Goal: Browse casually: Explore the website without a specific task or goal

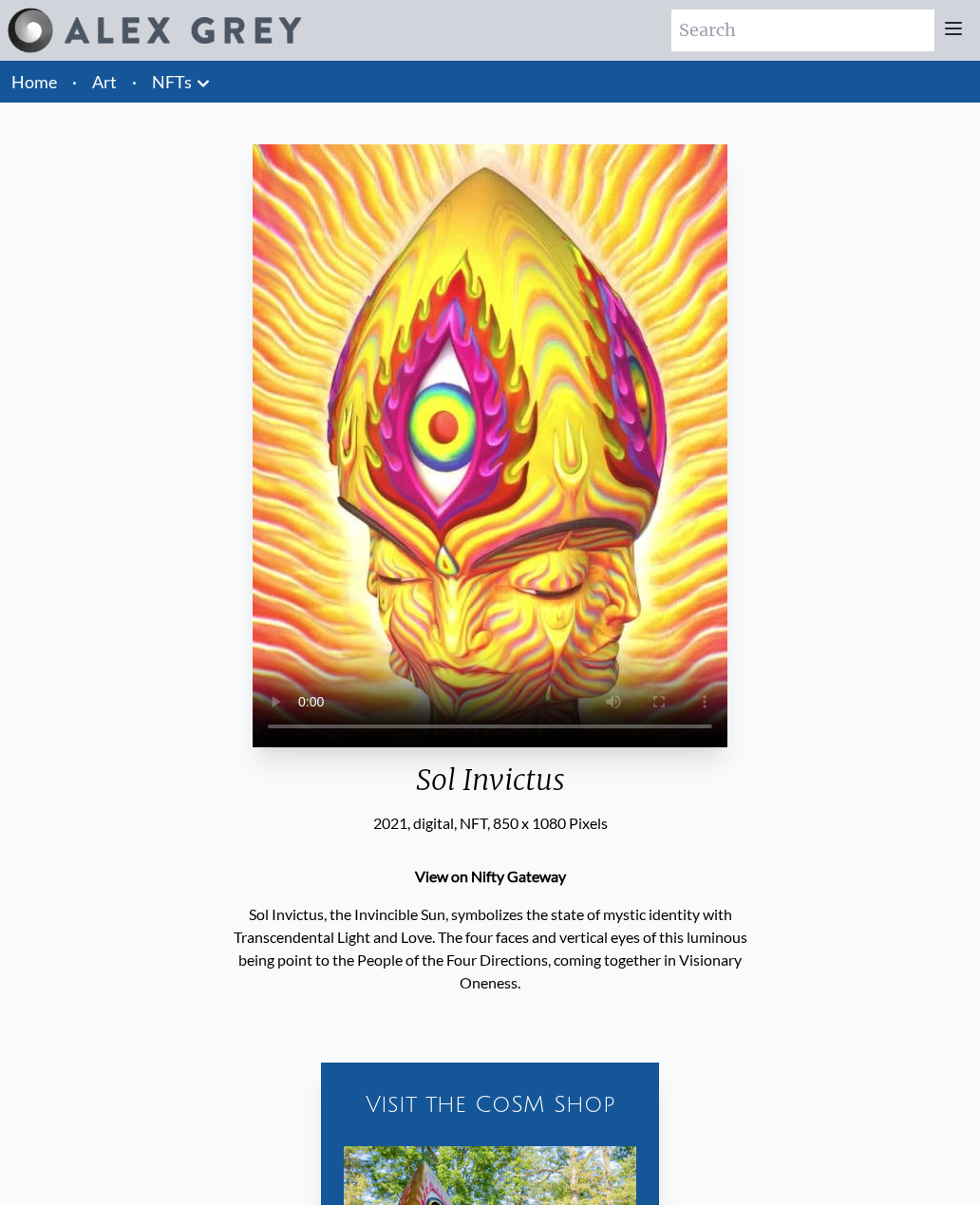
click at [491, 405] on video "Your browser does not support the video tag." at bounding box center [490, 445] width 475 height 603
click at [191, 73] on icon at bounding box center [202, 83] width 23 height 23
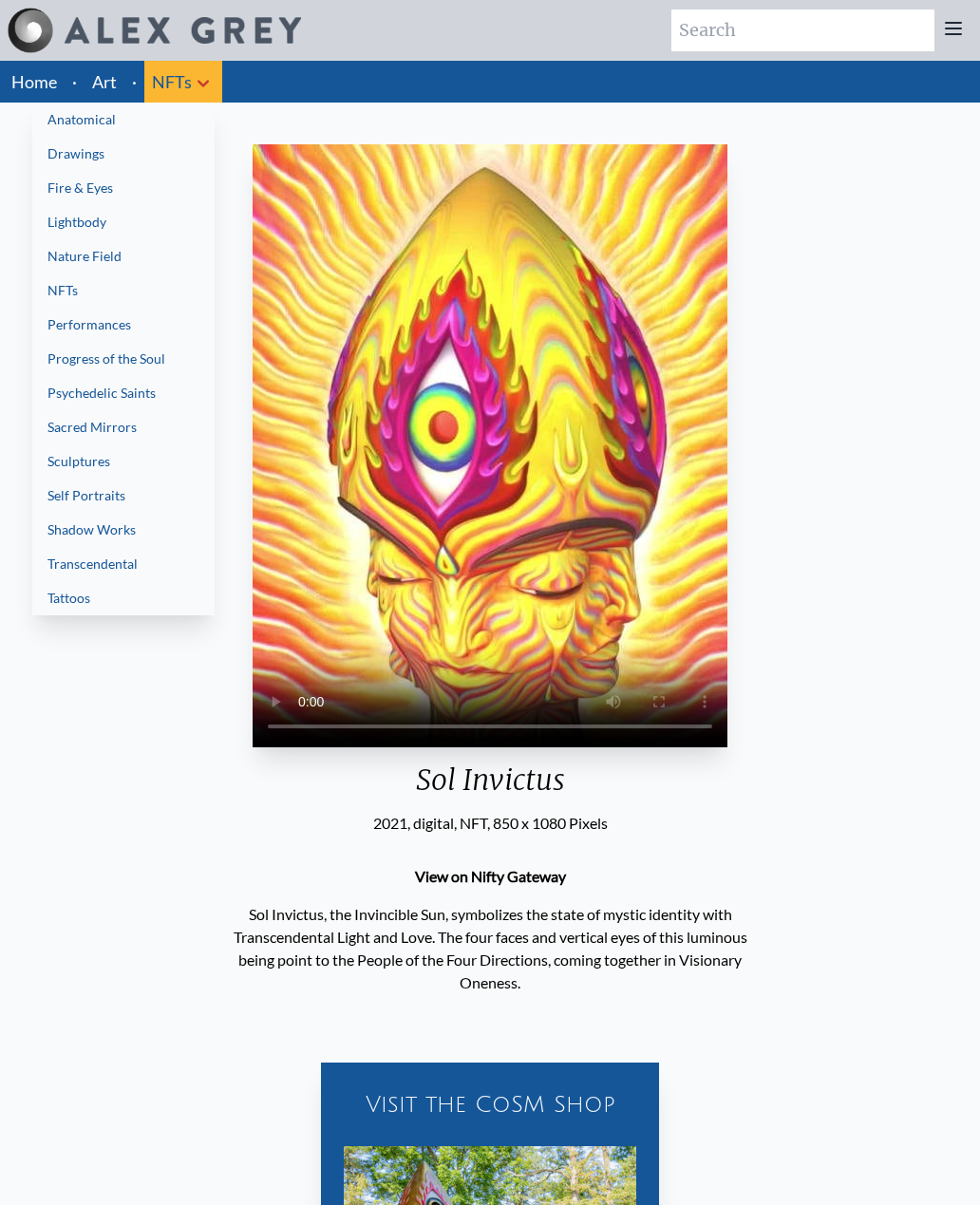
click at [199, 76] on div at bounding box center [490, 602] width 980 height 1205
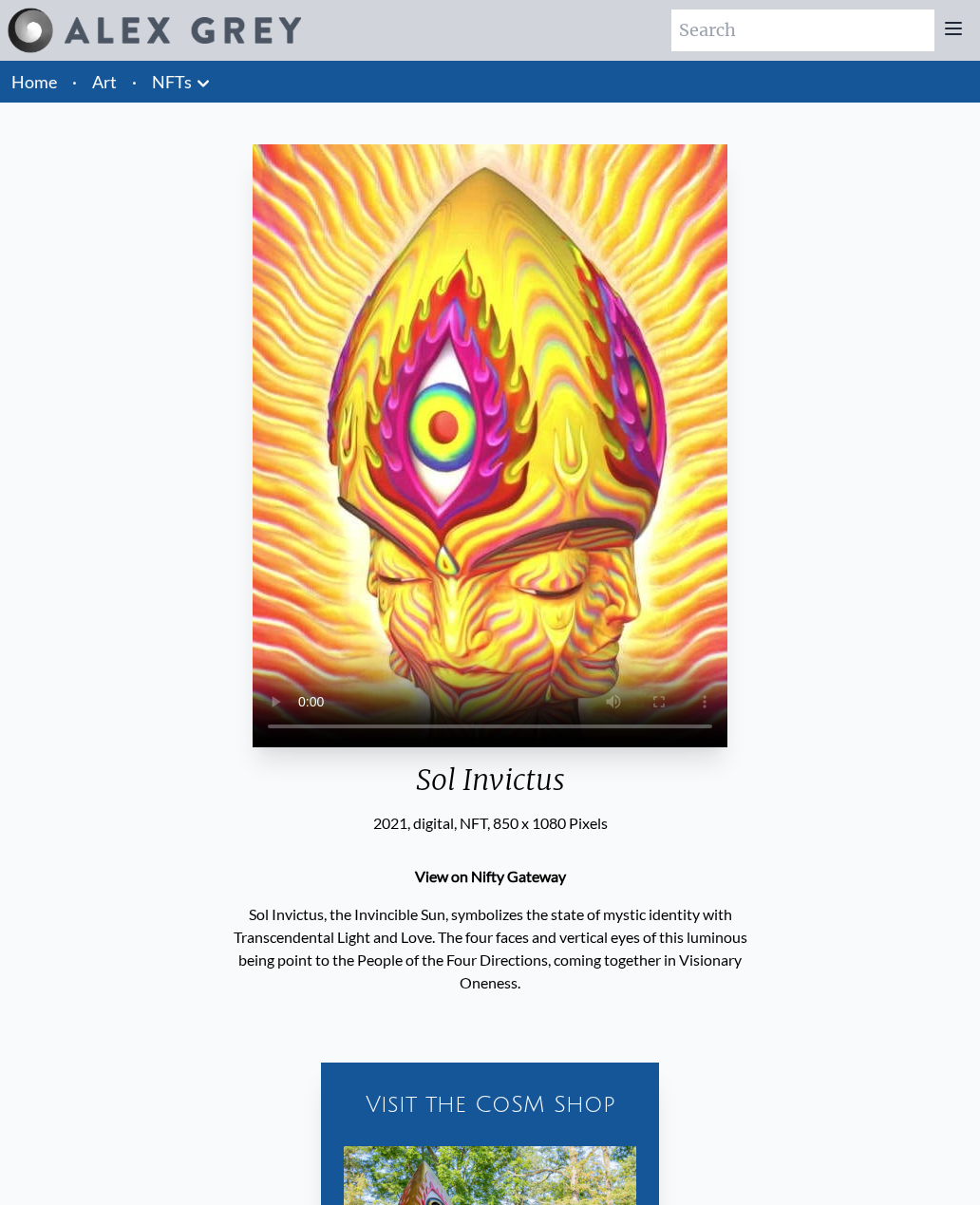
click at [199, 90] on icon at bounding box center [202, 83] width 23 height 23
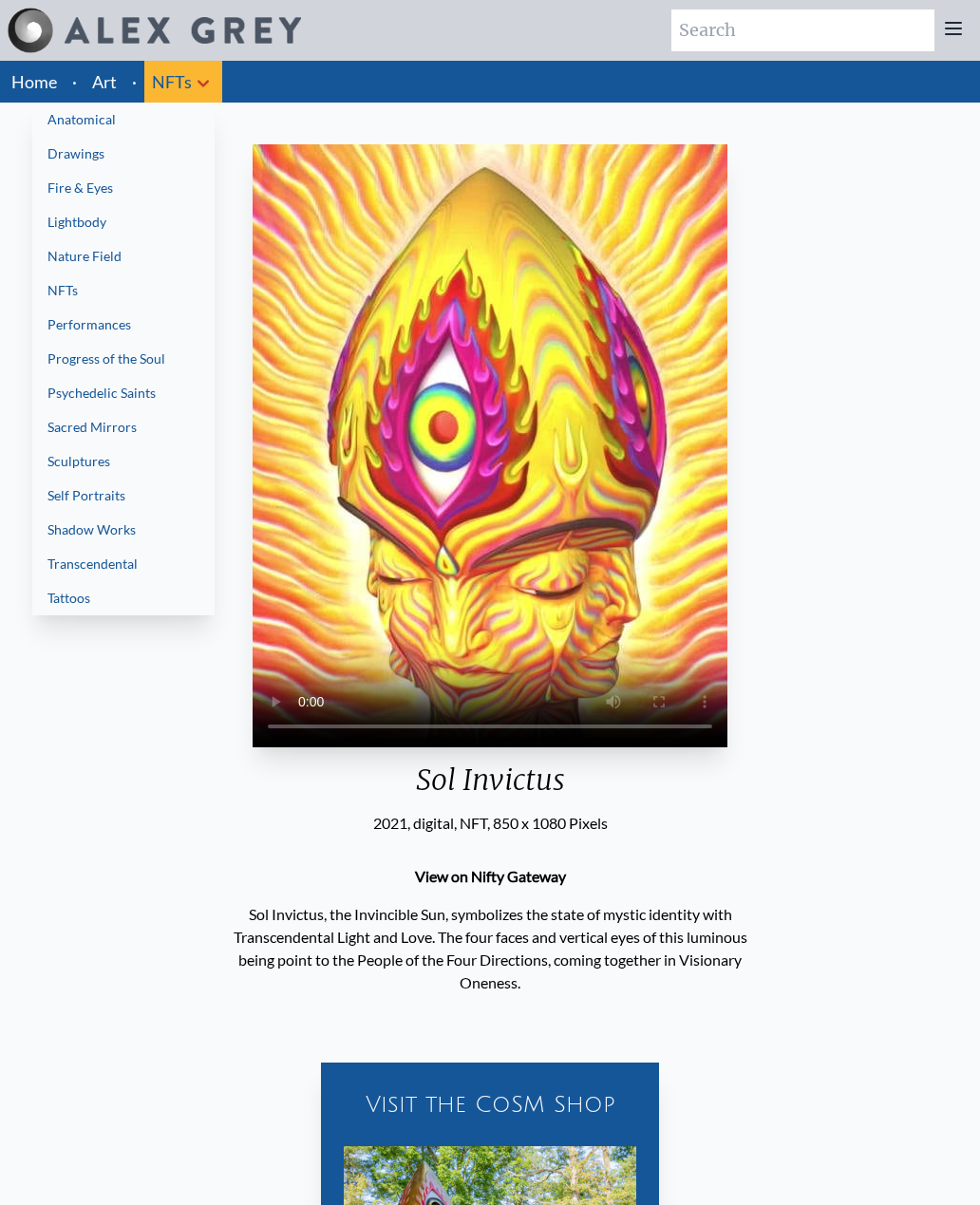
click at [106, 125] on link "Anatomical" at bounding box center [123, 119] width 183 height 35
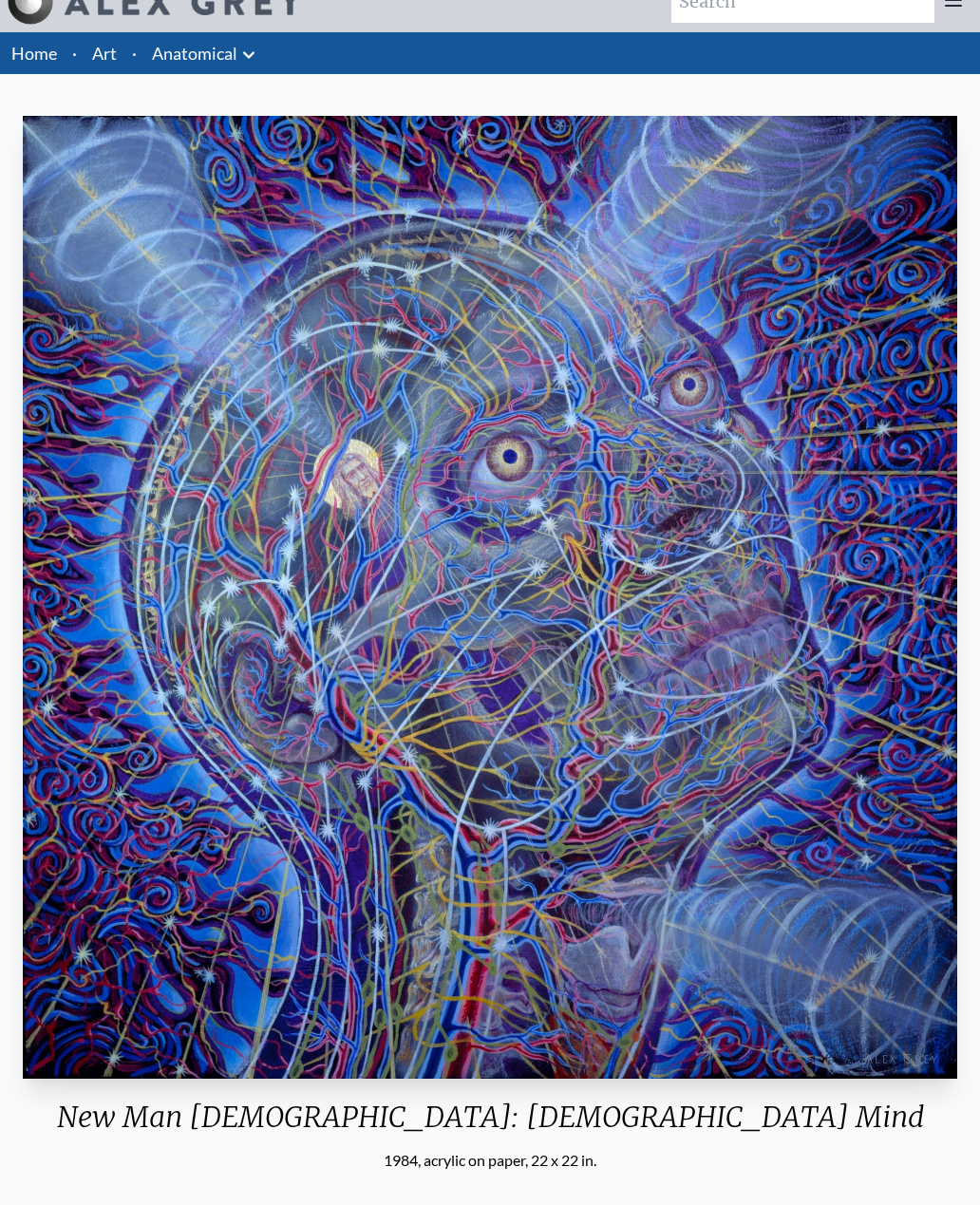
scroll to position [29, 0]
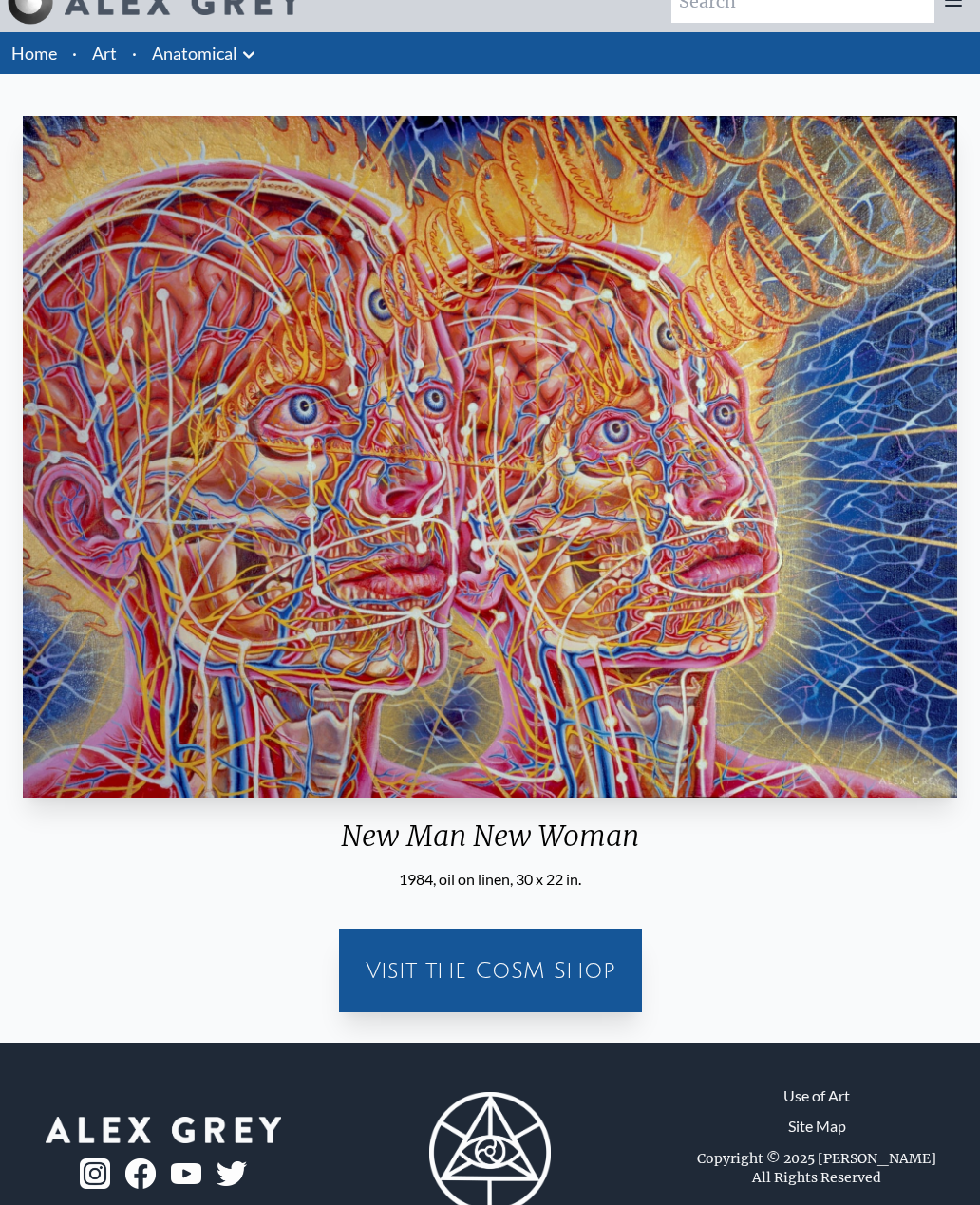
scroll to position [26, 0]
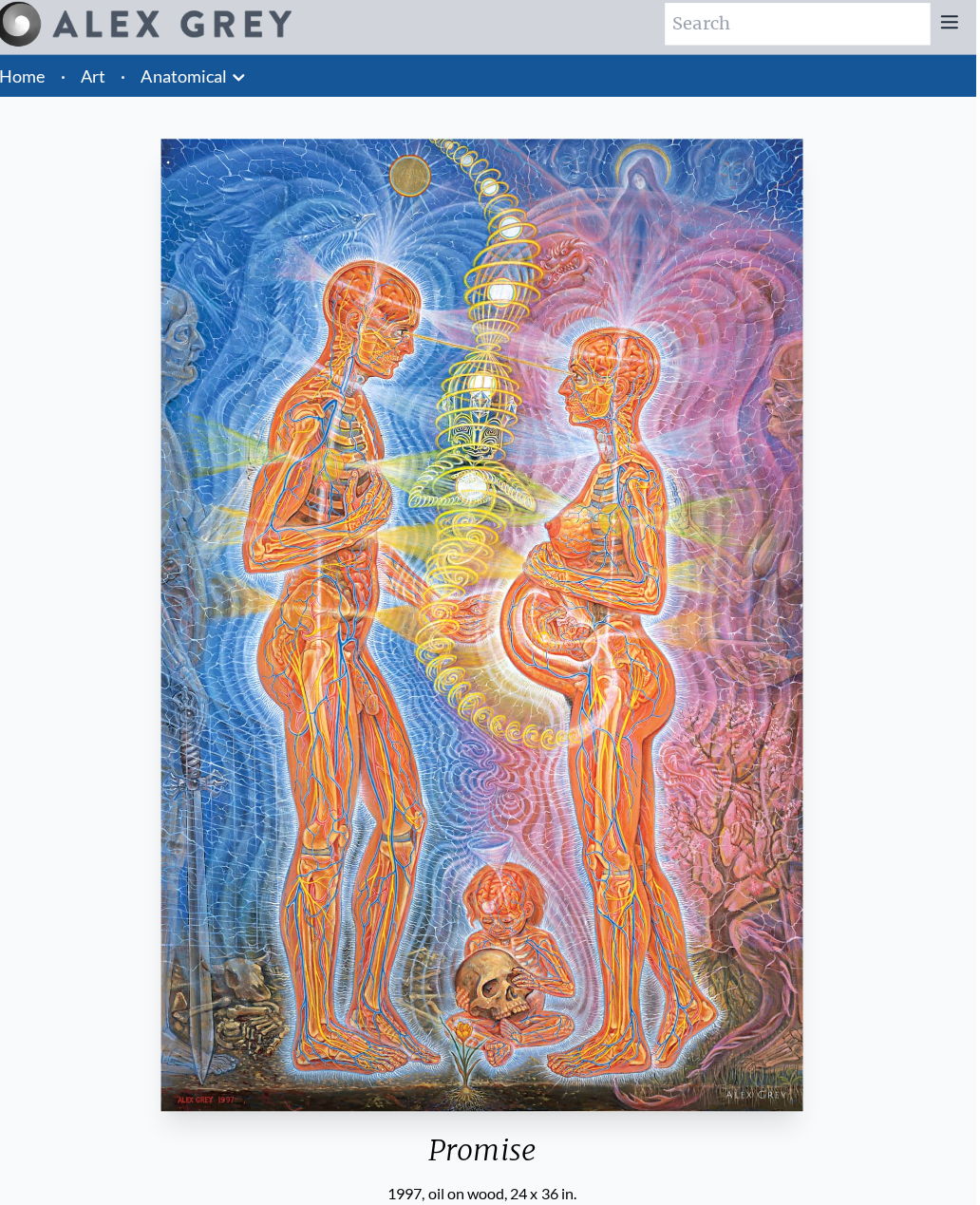
scroll to position [5, 0]
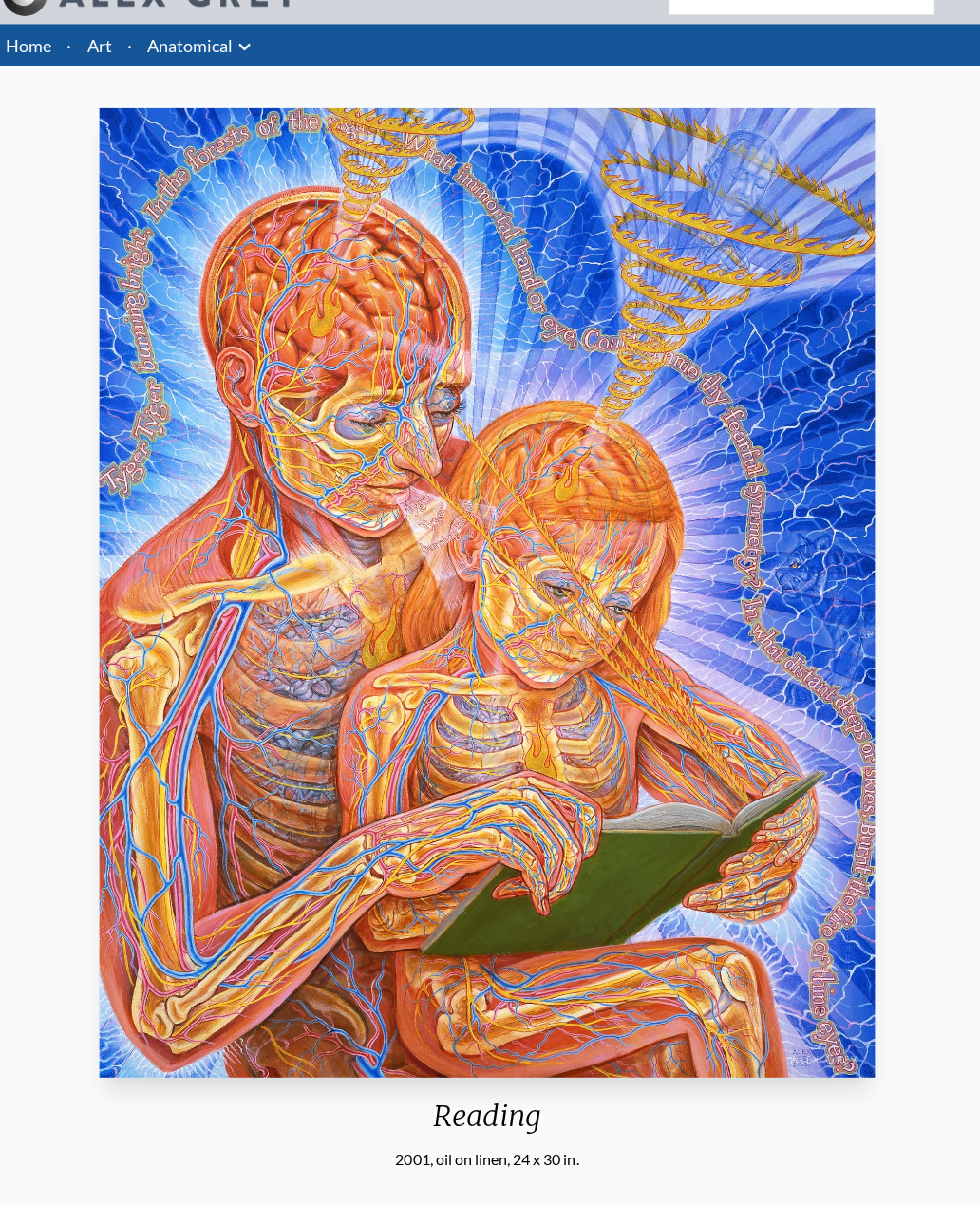
scroll to position [38, 0]
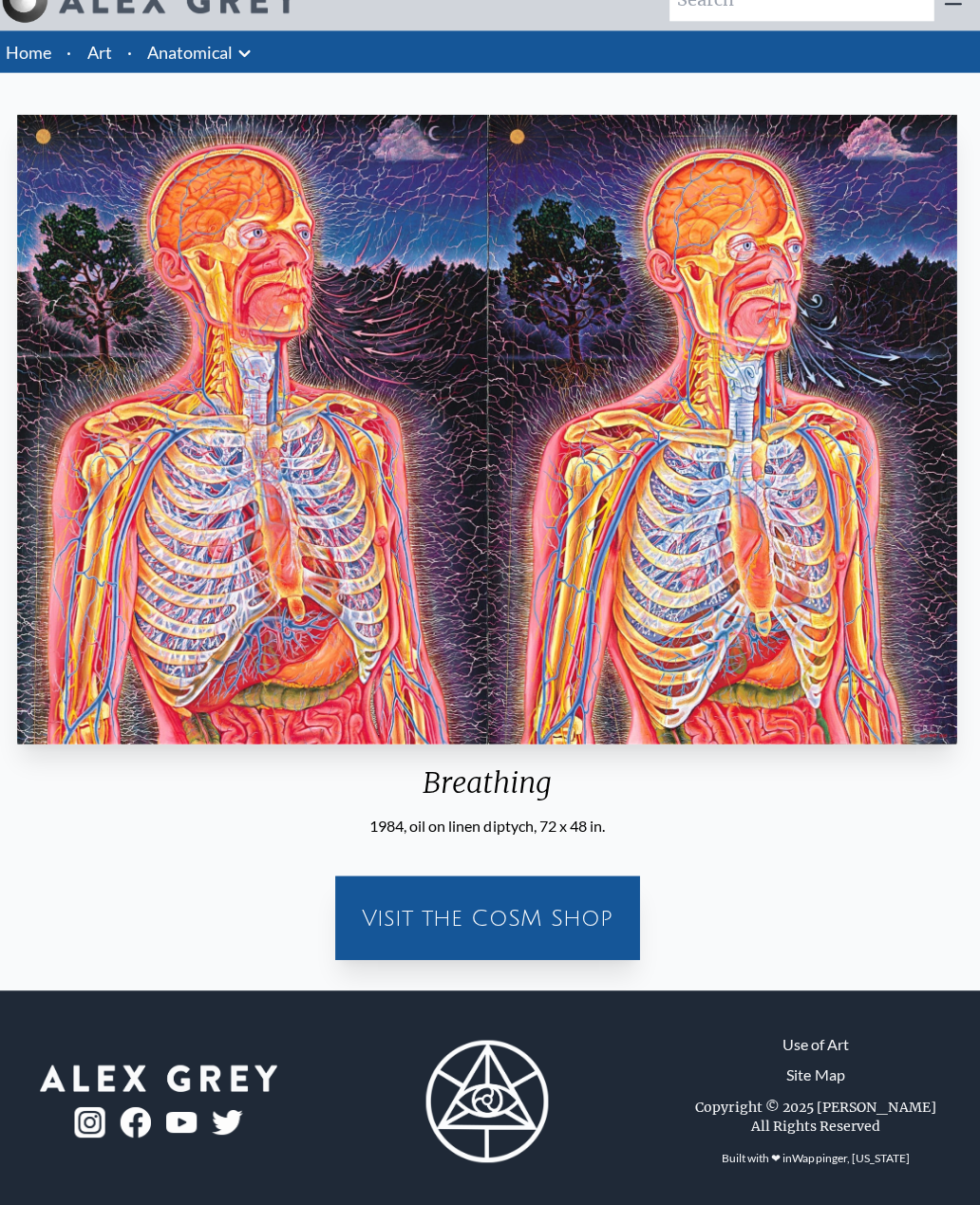
scroll to position [7, 0]
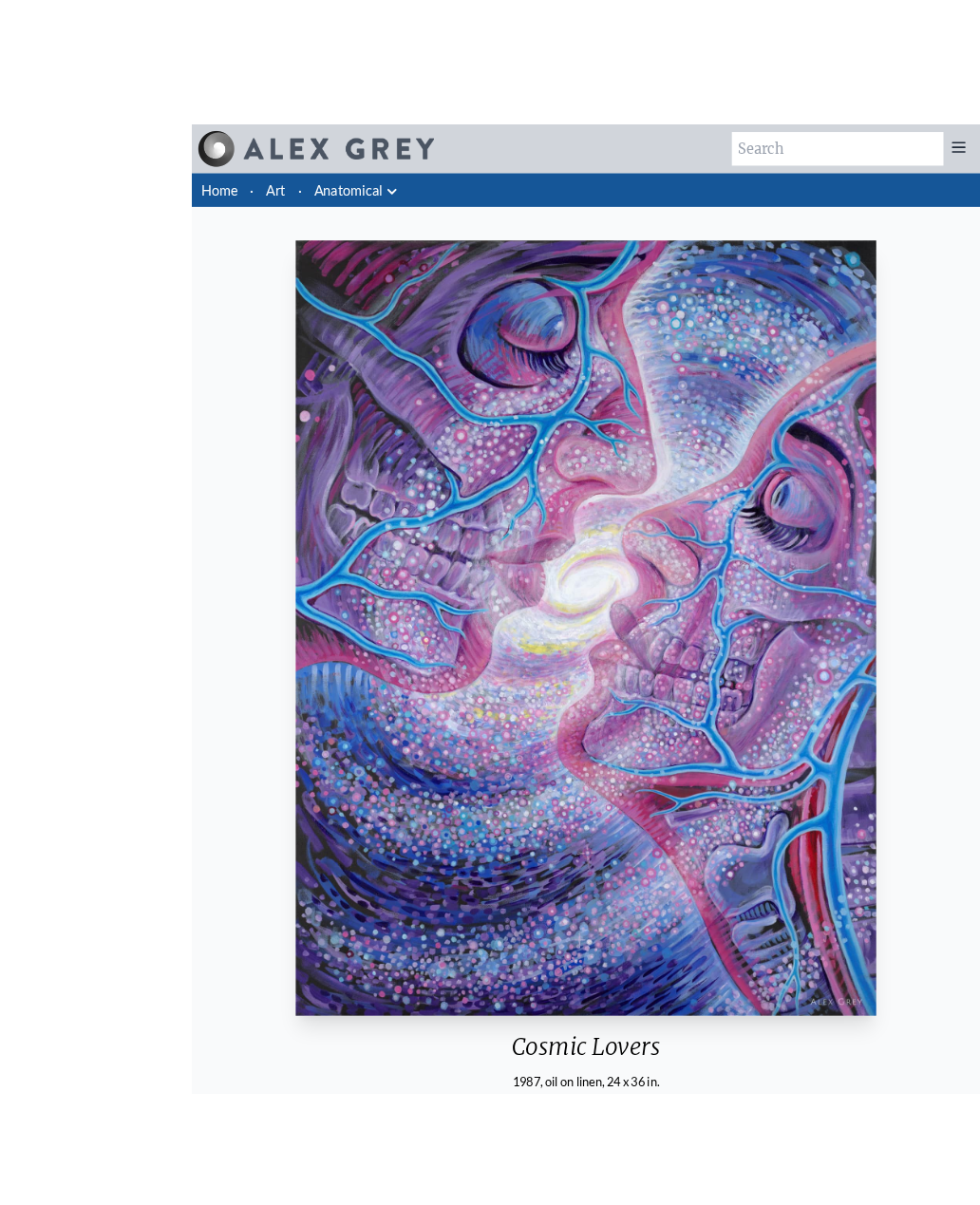
scroll to position [9, 0]
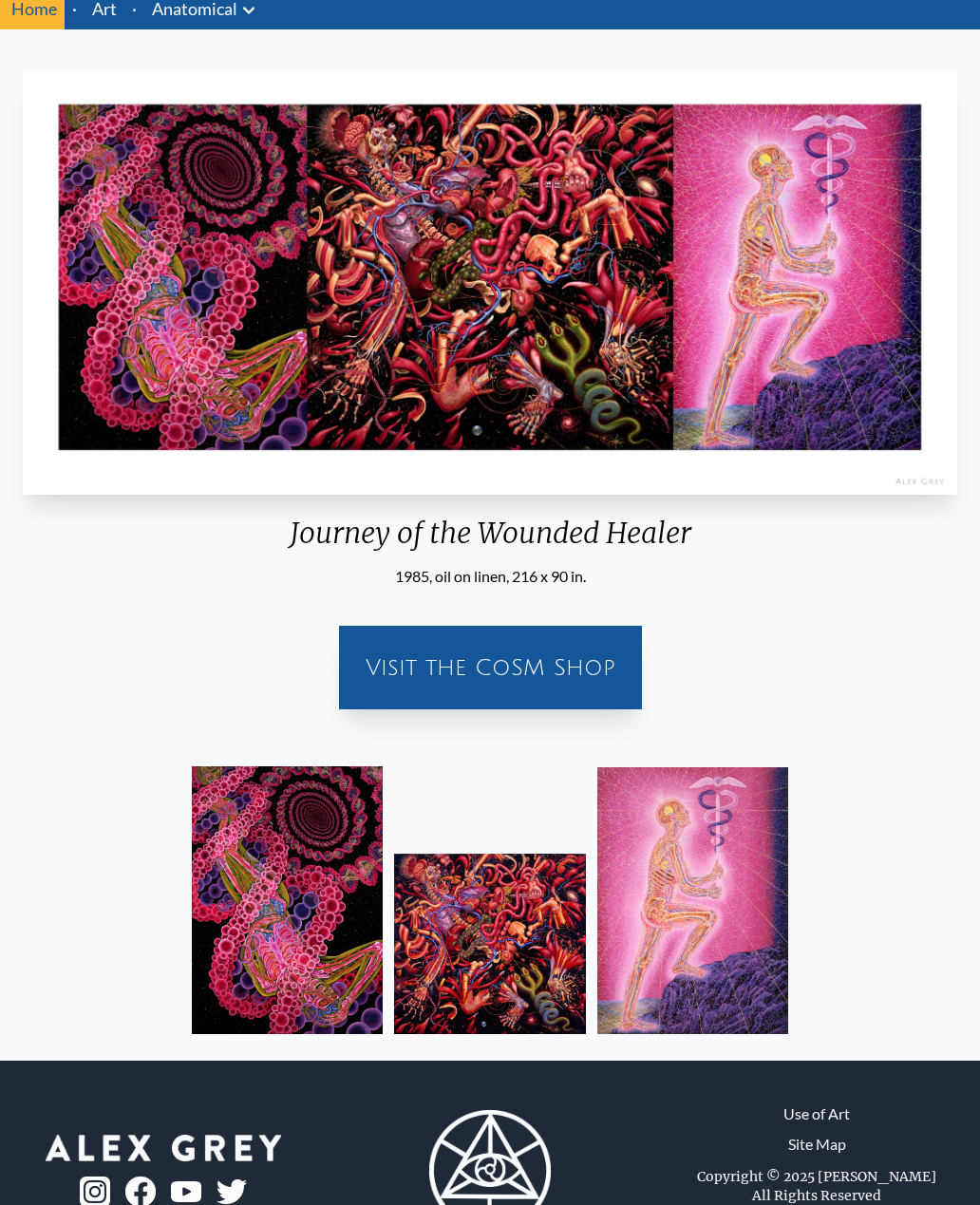
scroll to position [89, 0]
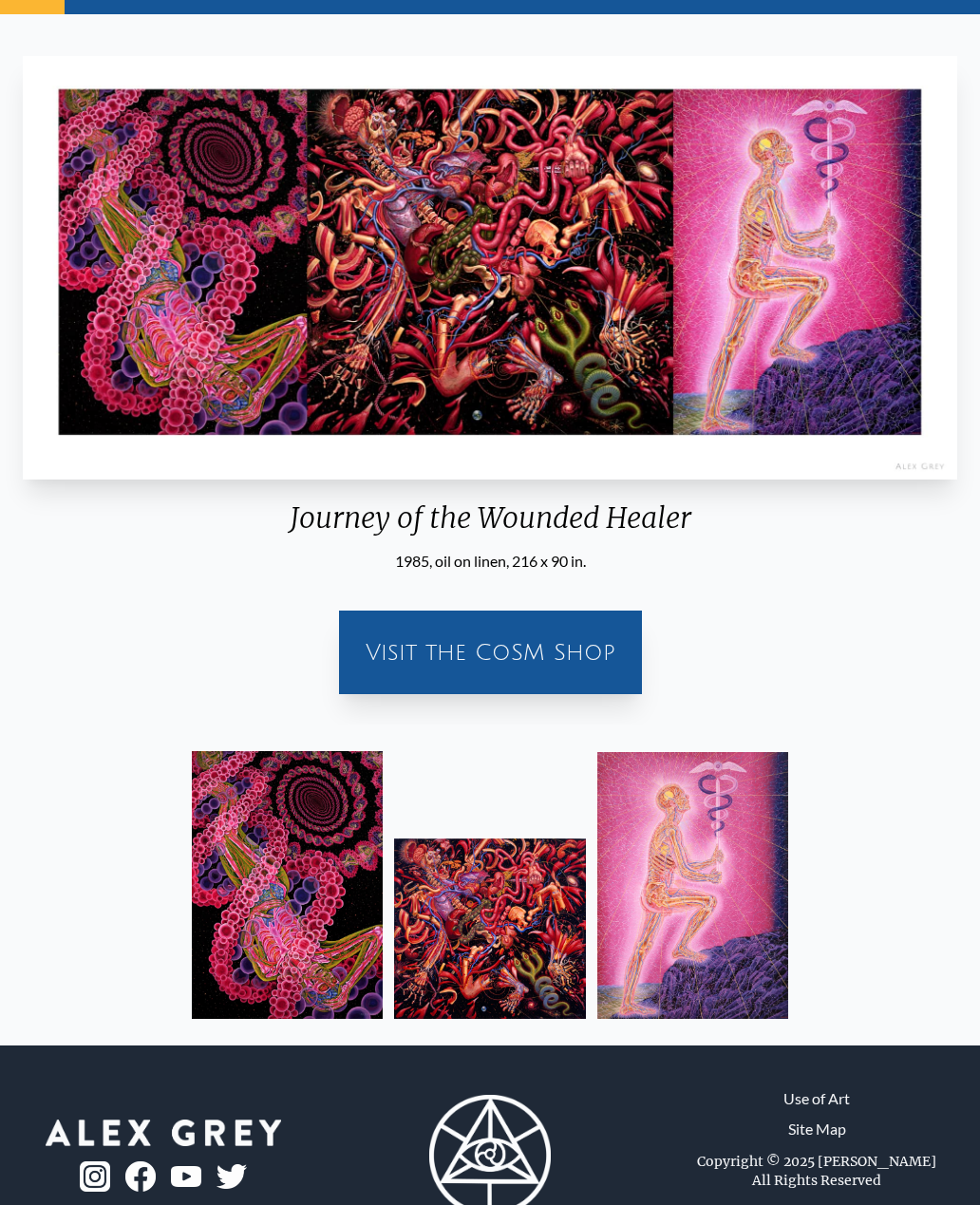
click at [487, 927] on img at bounding box center [490, 929] width 191 height 181
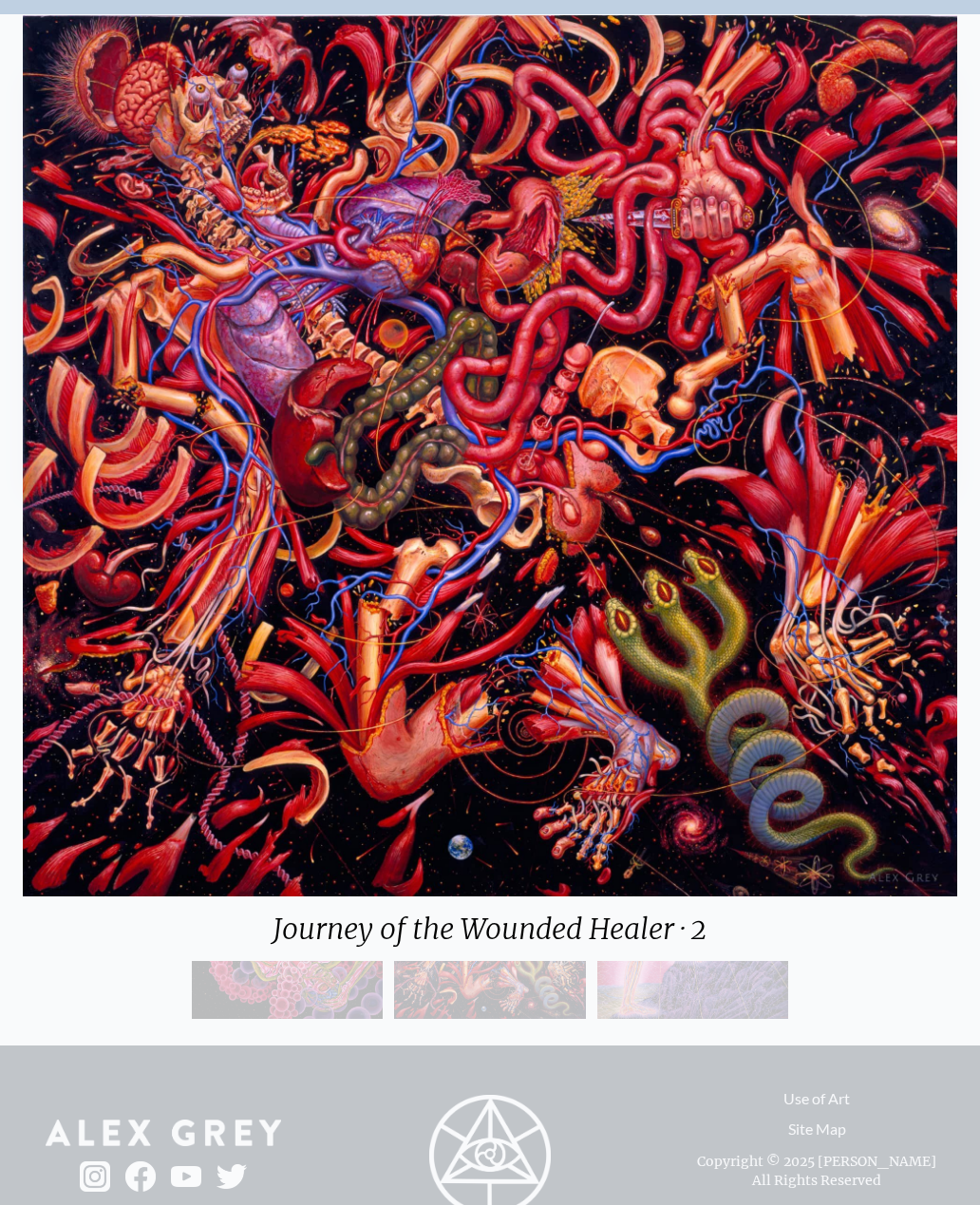
click at [819, 961] on div "Journey of the Wounded Healer · 2" at bounding box center [490, 929] width 935 height 64
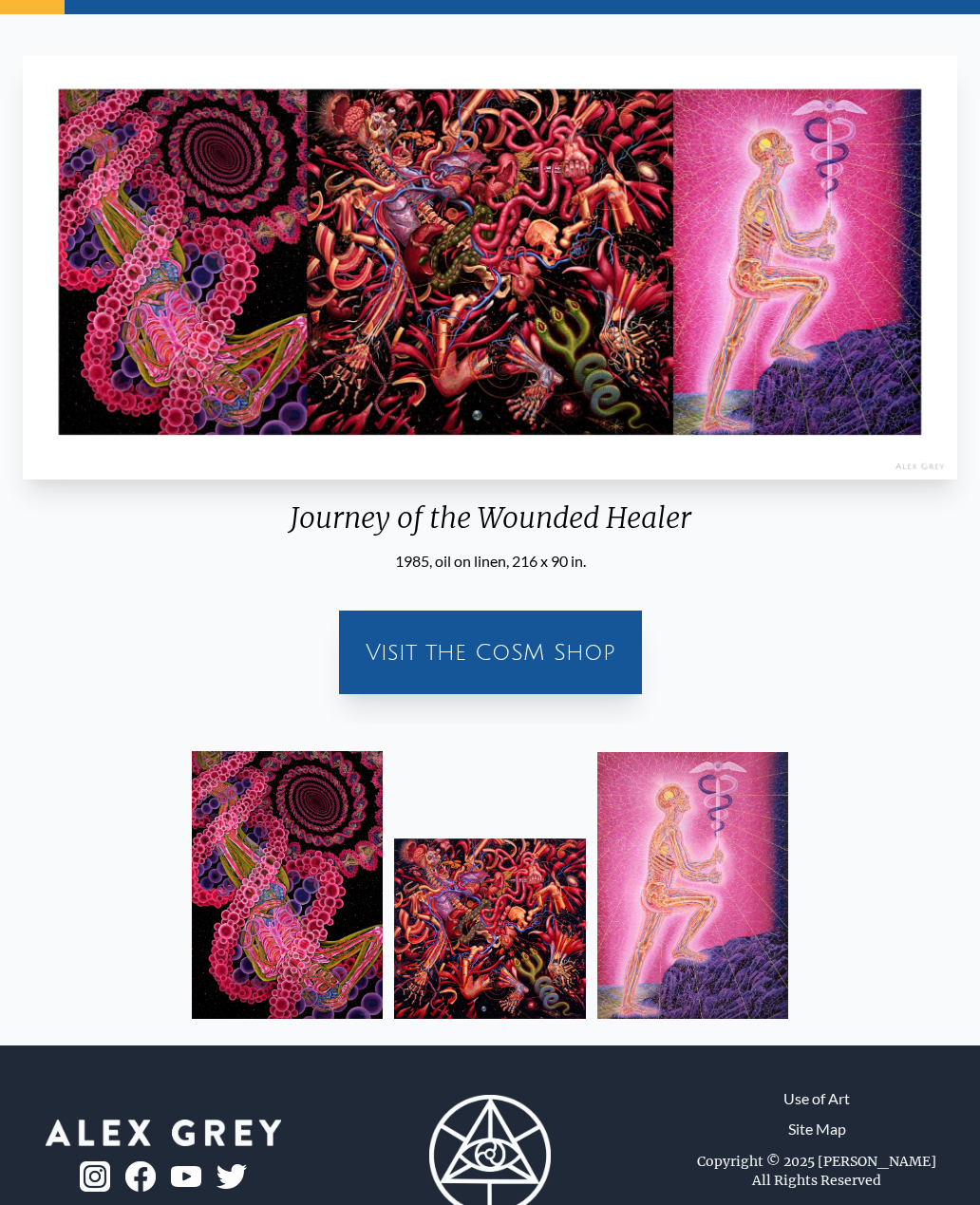
click at [709, 880] on img at bounding box center [693, 885] width 191 height 266
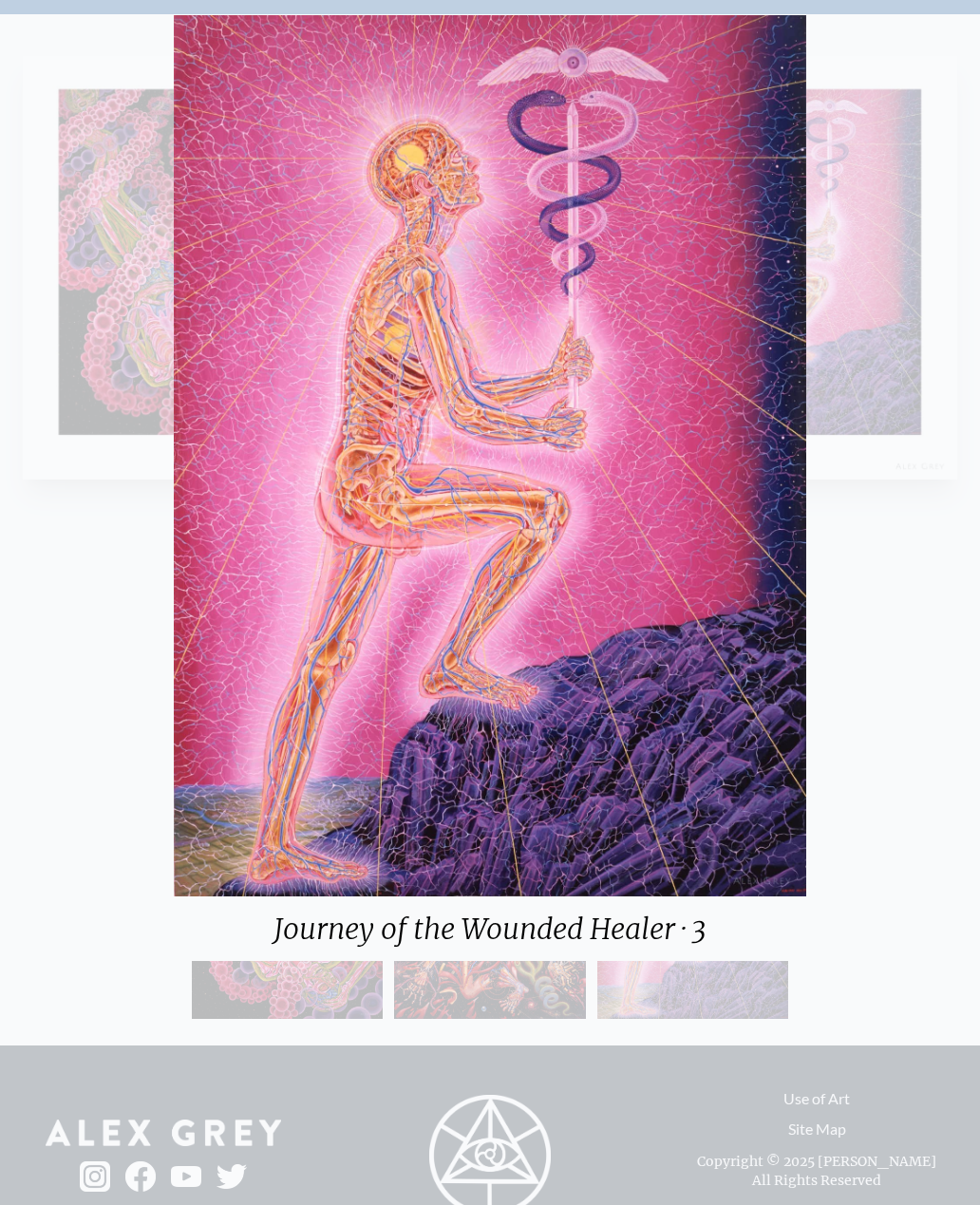
click at [890, 638] on div "Journey of the Wounded Healer · 3" at bounding box center [490, 602] width 980 height 1205
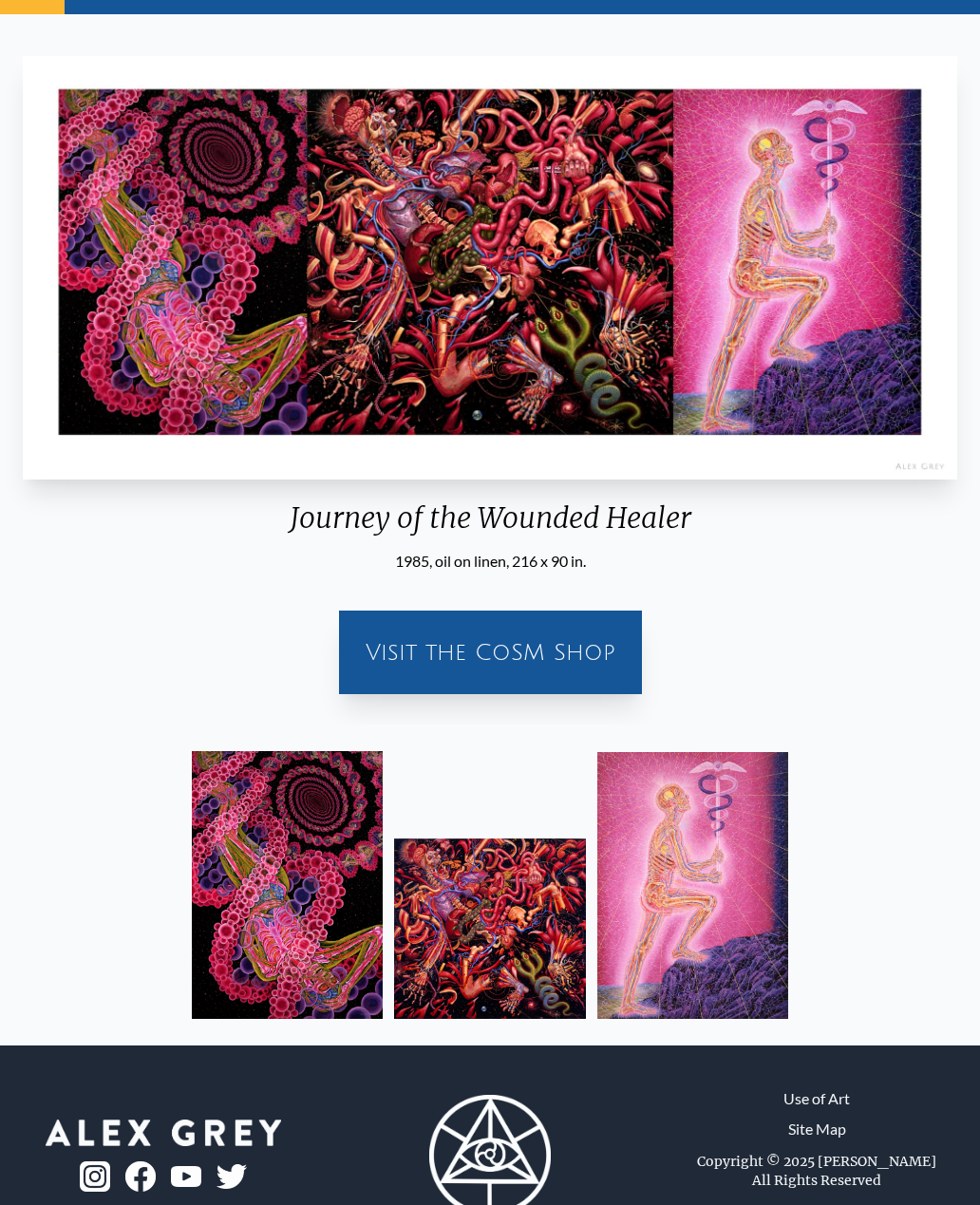
click at [335, 818] on img at bounding box center [287, 884] width 191 height 267
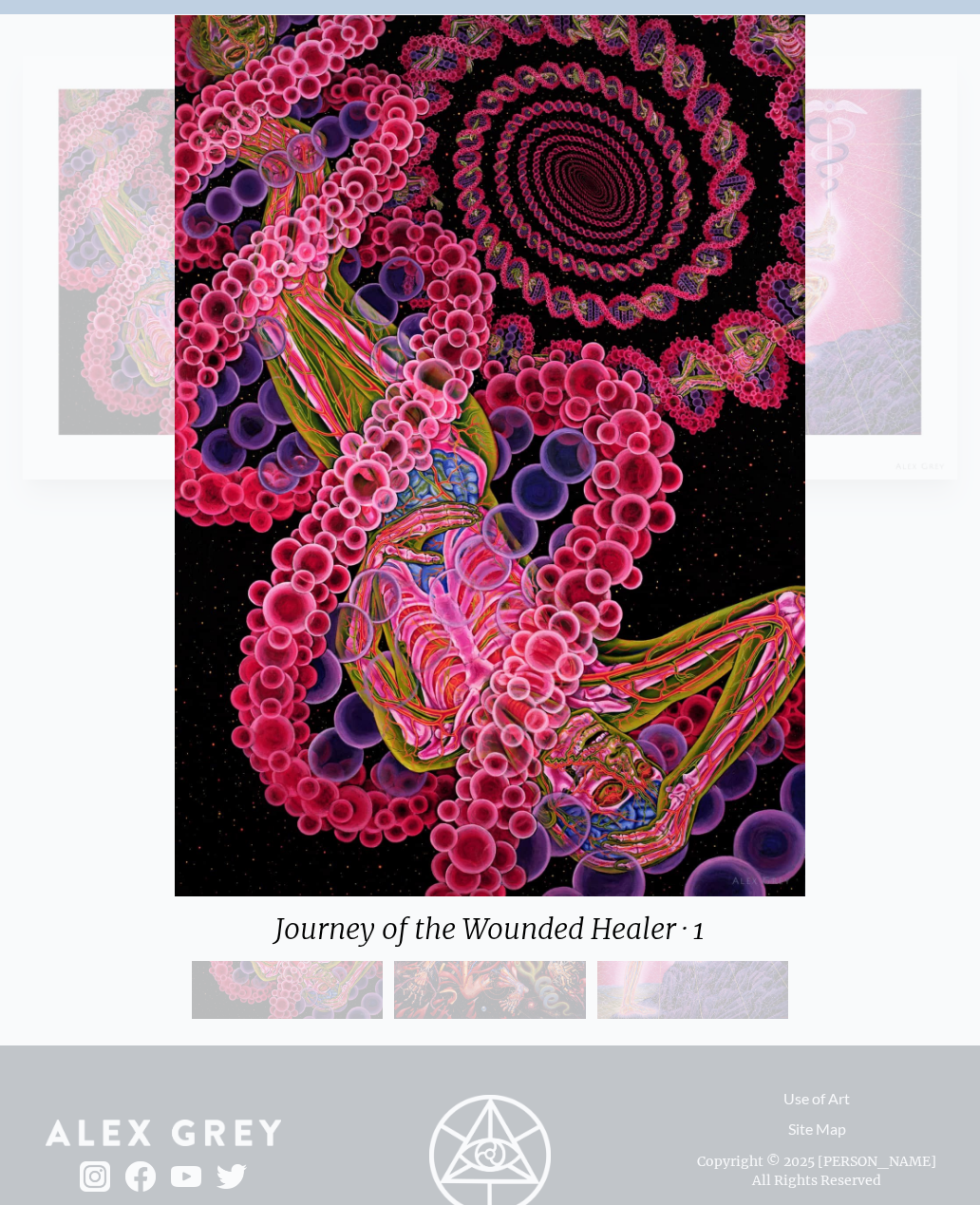
click at [931, 632] on div "Journey of the Wounded Healer · 1" at bounding box center [490, 602] width 980 height 1205
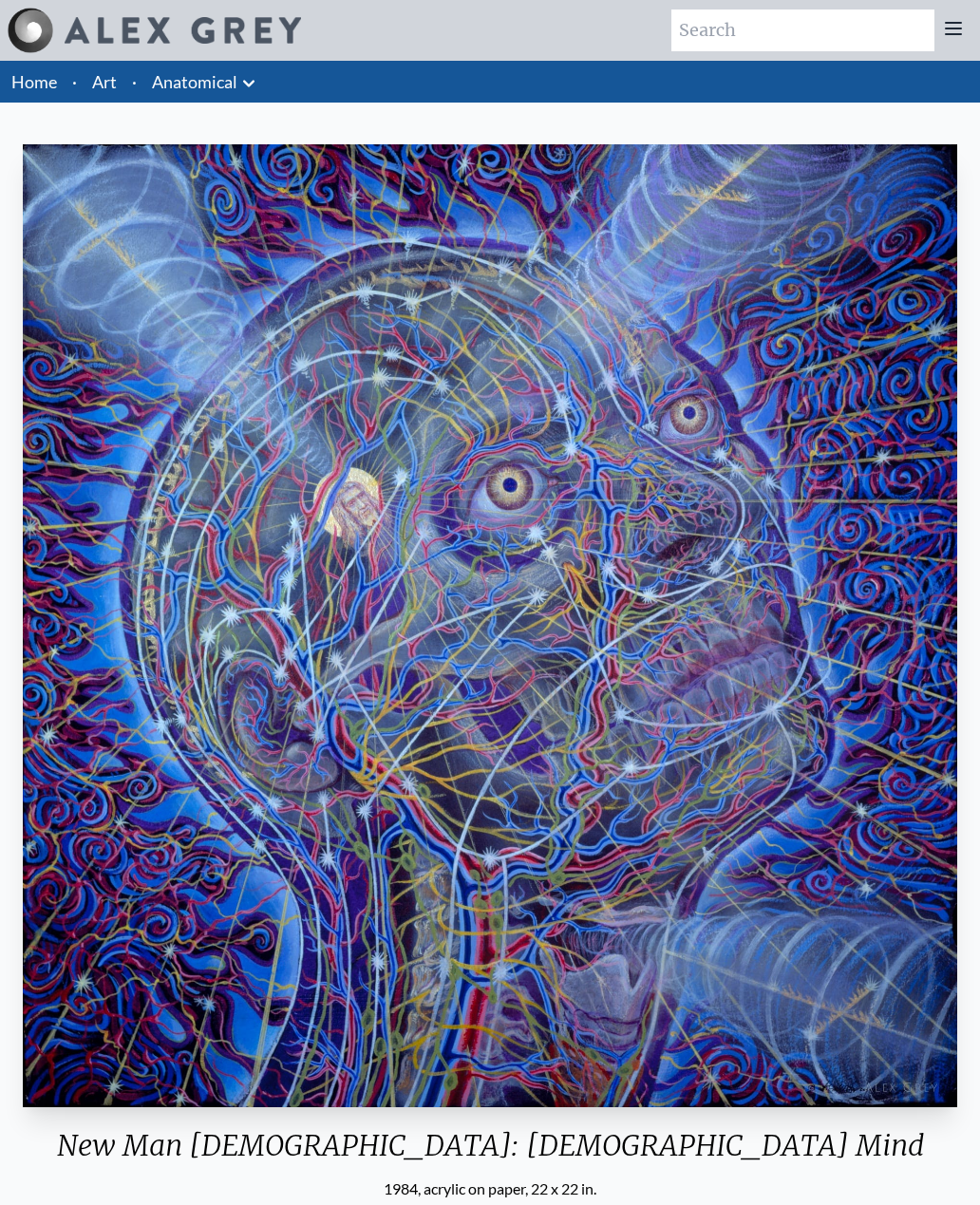
click at [103, 80] on link "Art" at bounding box center [104, 81] width 25 height 27
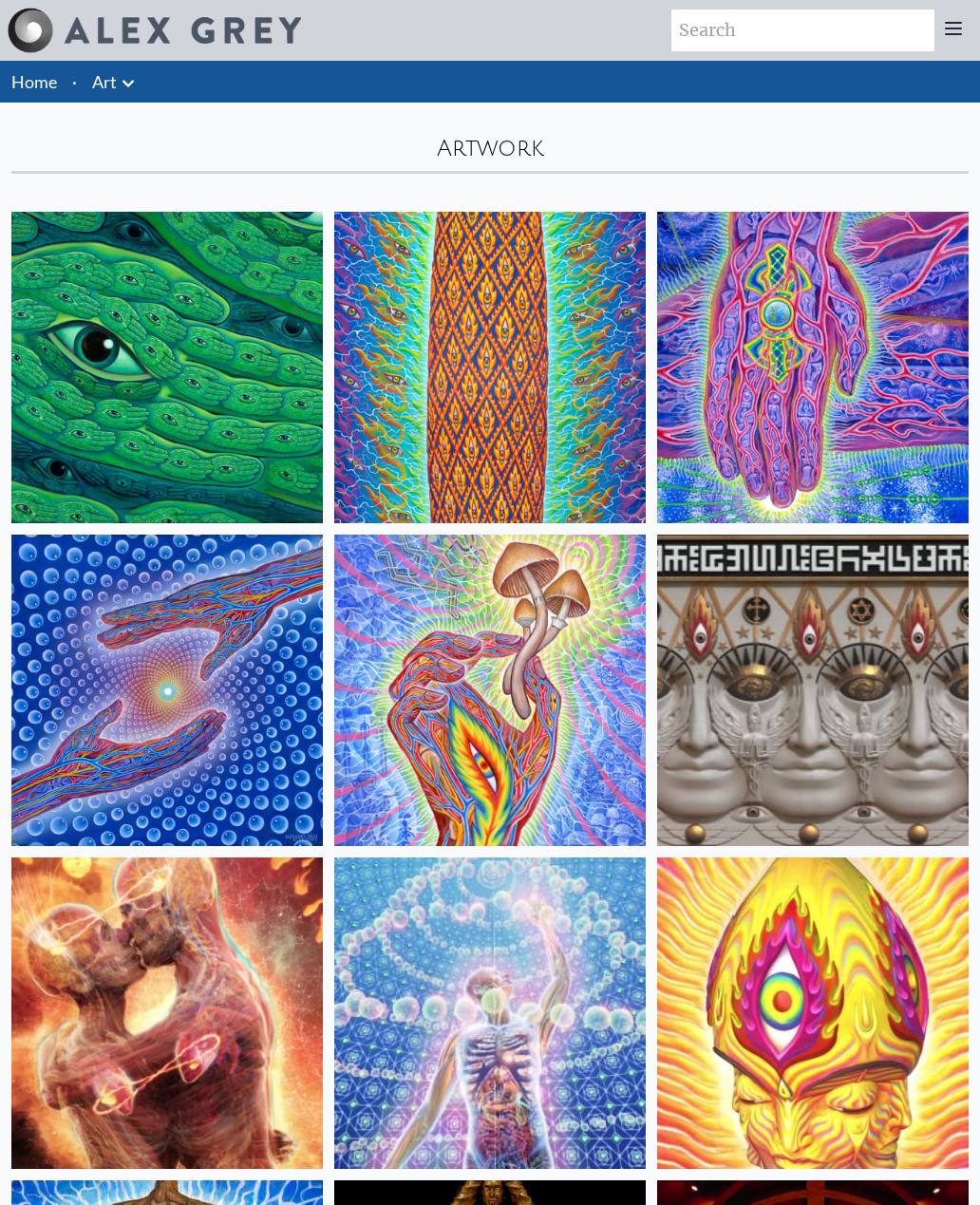
click at [250, 307] on img at bounding box center [168, 368] width 312 height 312
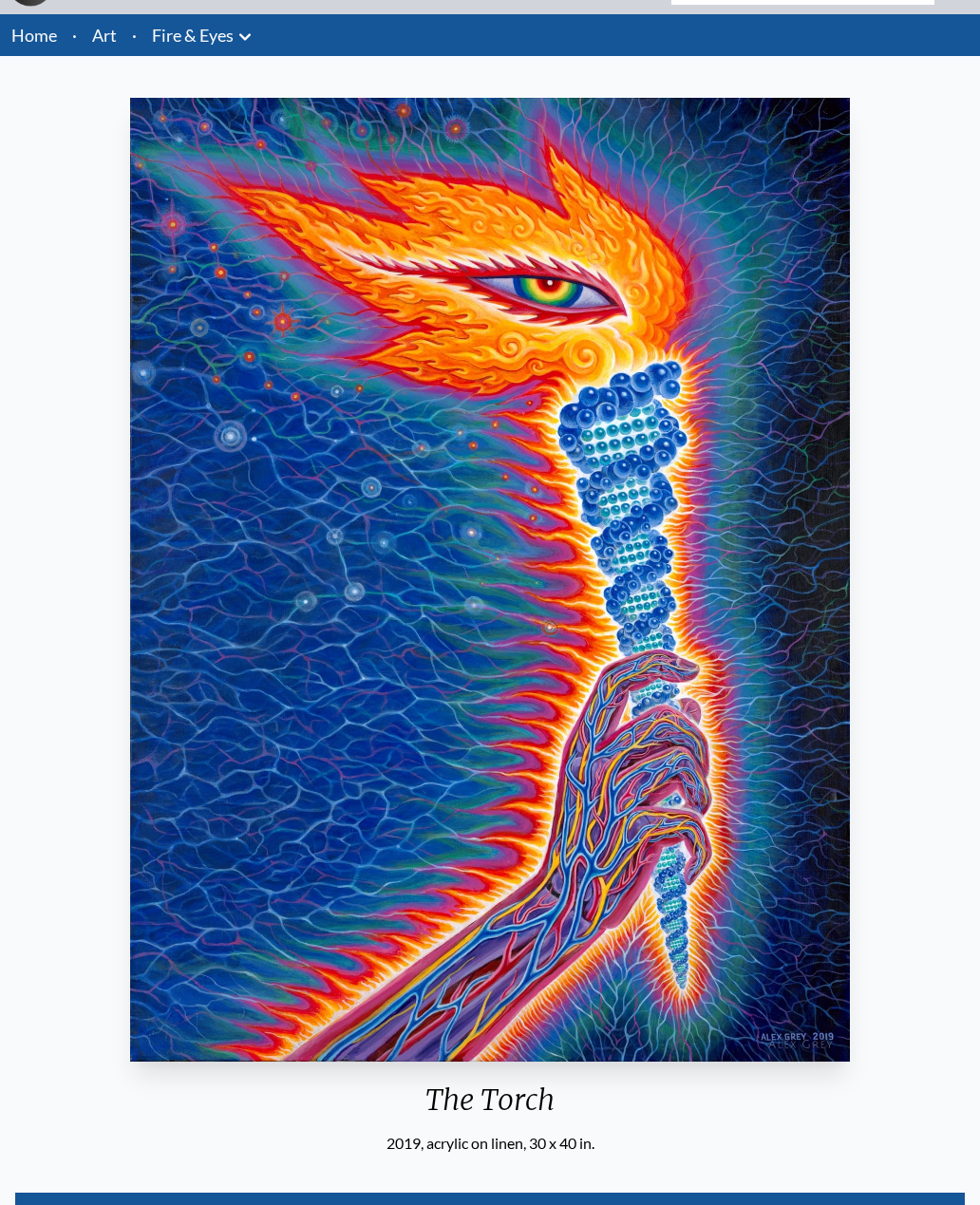
scroll to position [46, 0]
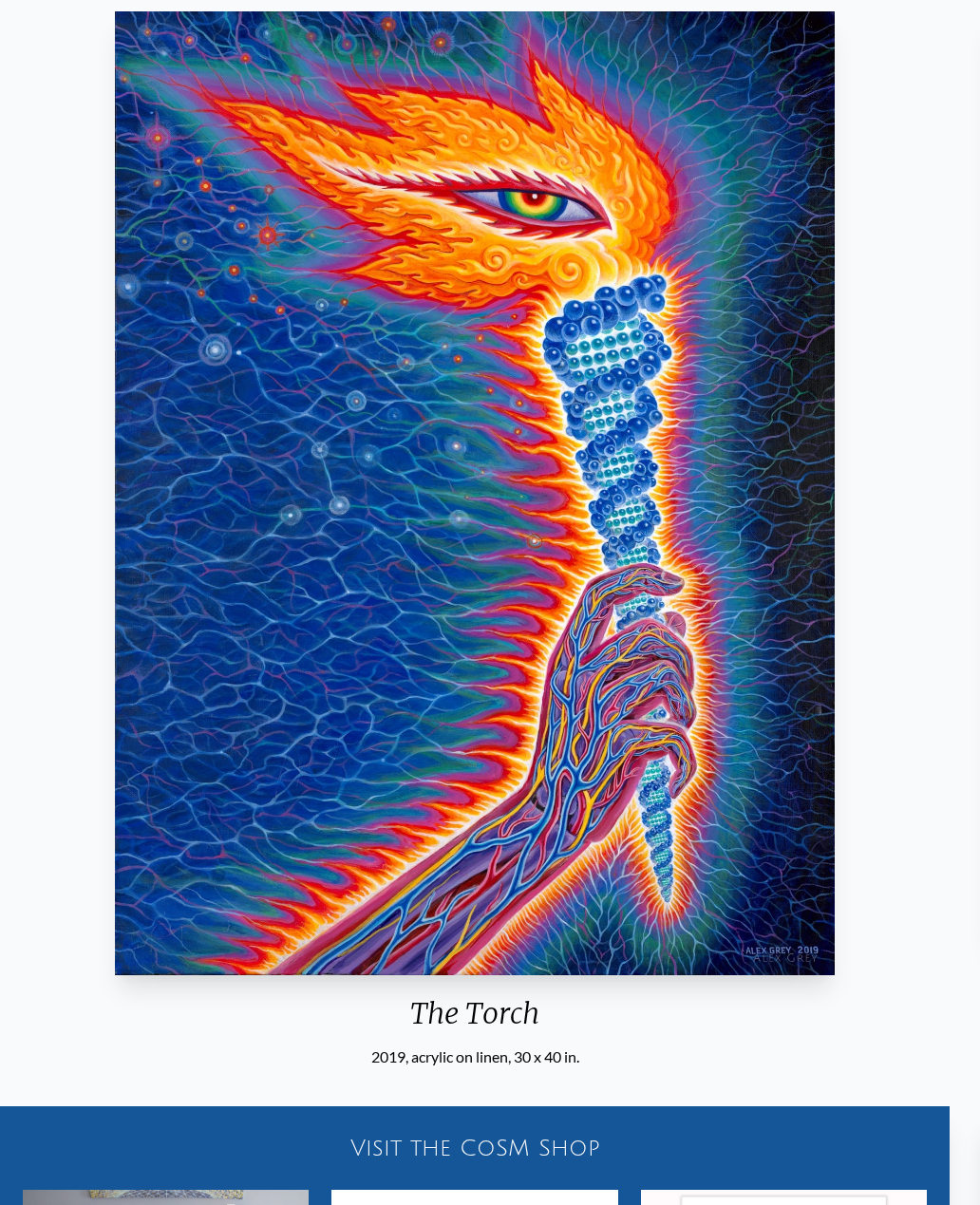
scroll to position [133, 0]
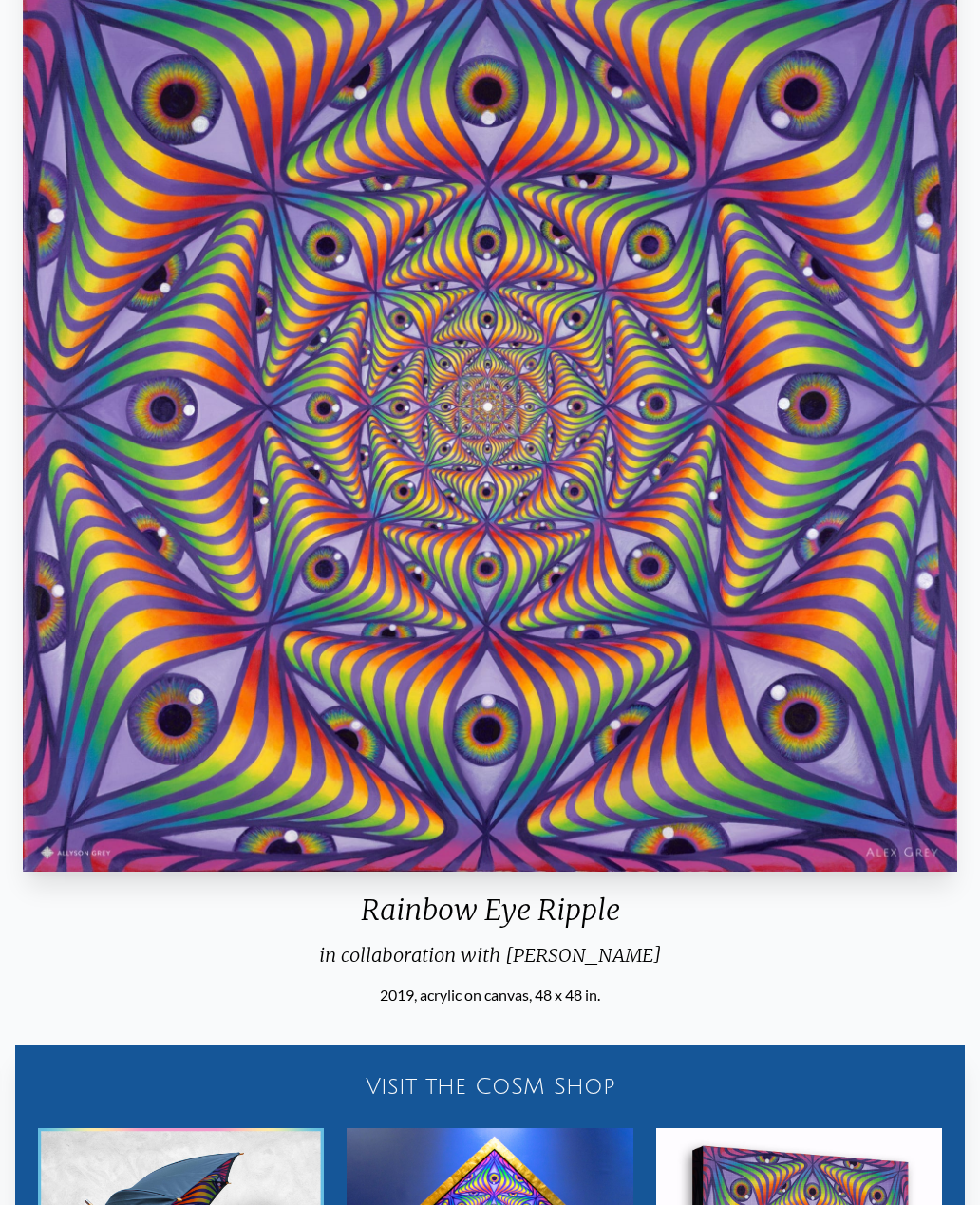
scroll to position [201, 0]
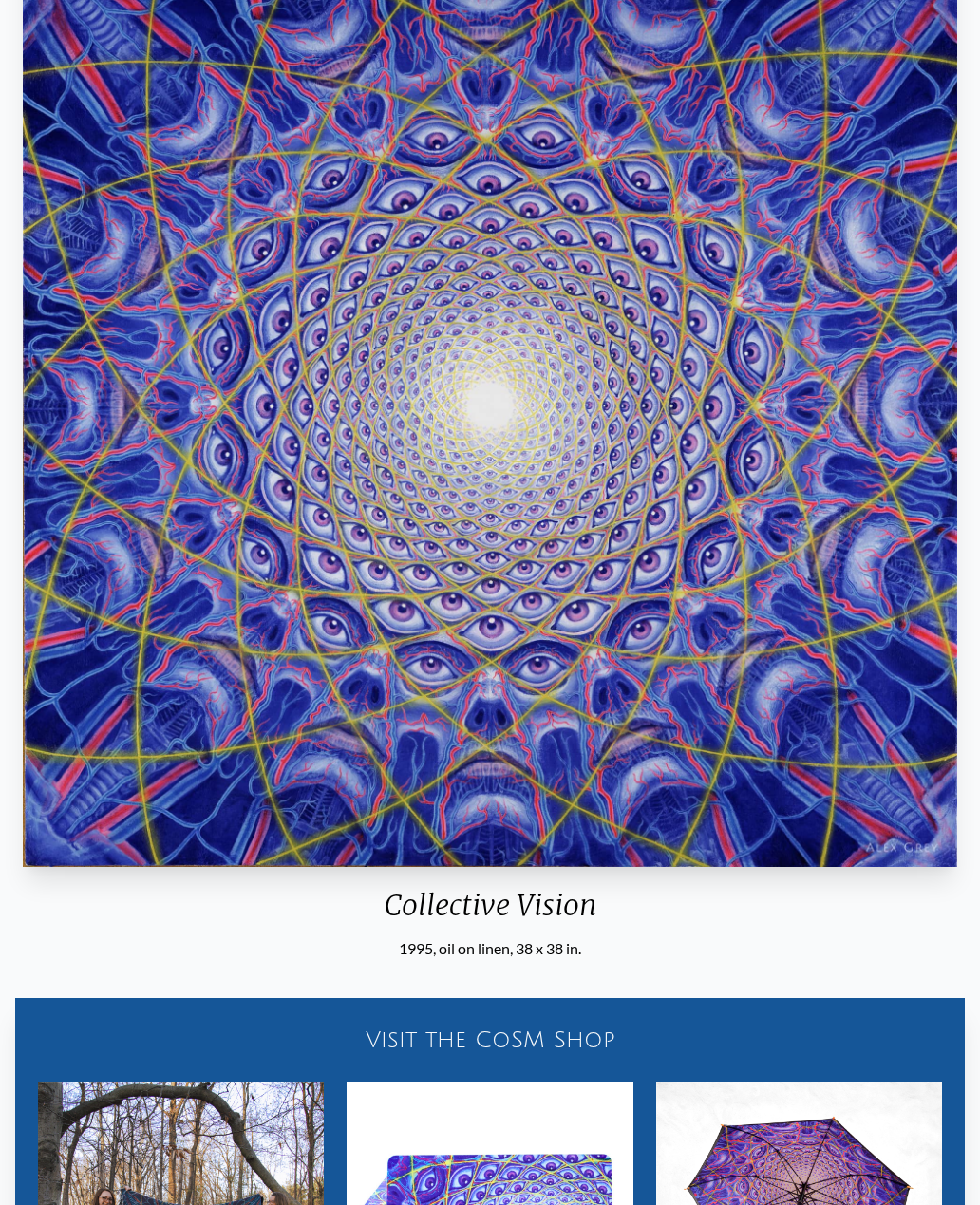
scroll to position [206, 0]
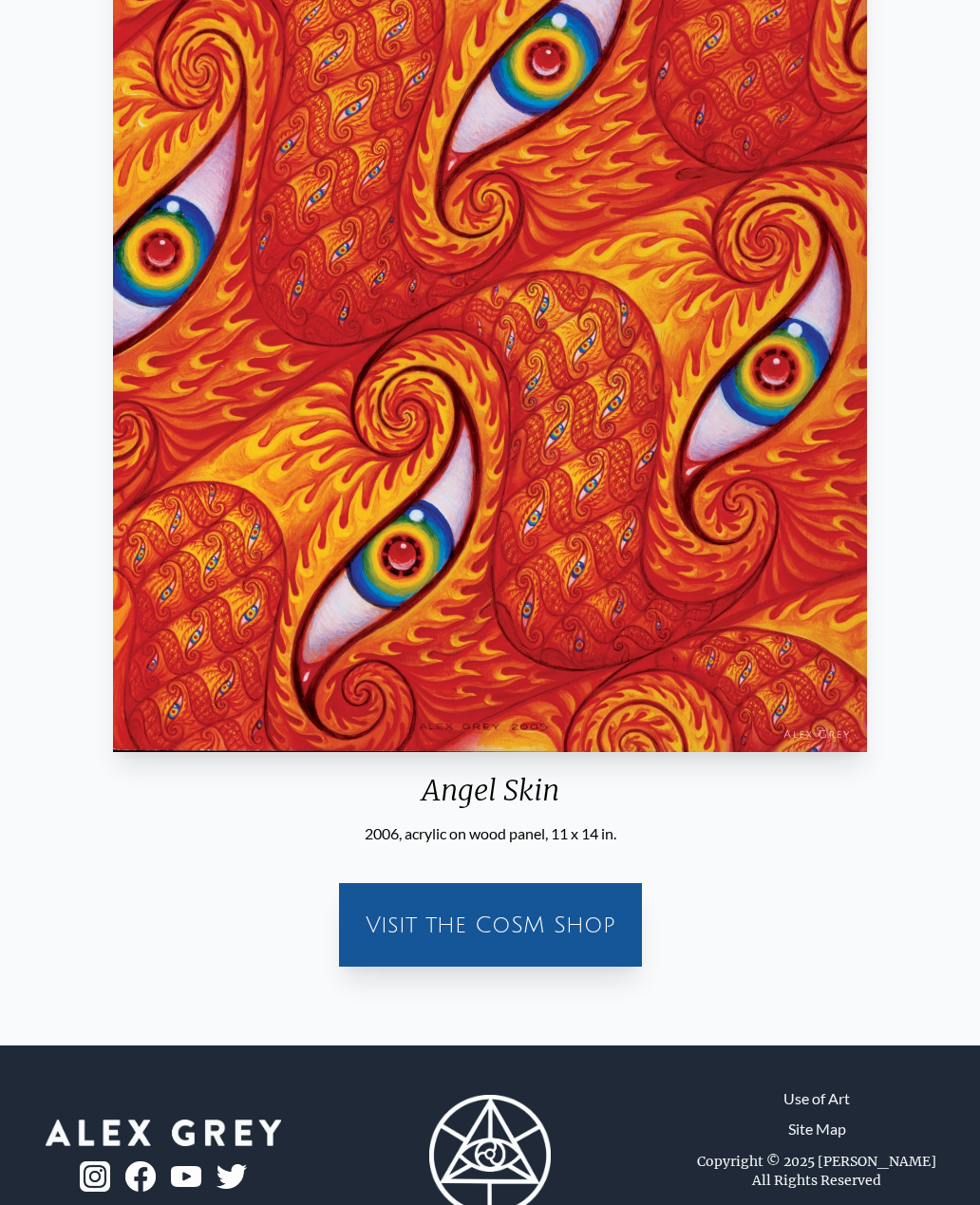
scroll to position [125, 0]
